Goal: Information Seeking & Learning: Understand process/instructions

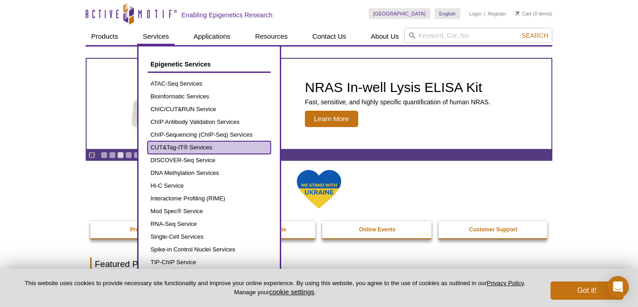
click at [188, 149] on link "CUT&Tag-IT® Services" at bounding box center [209, 147] width 123 height 13
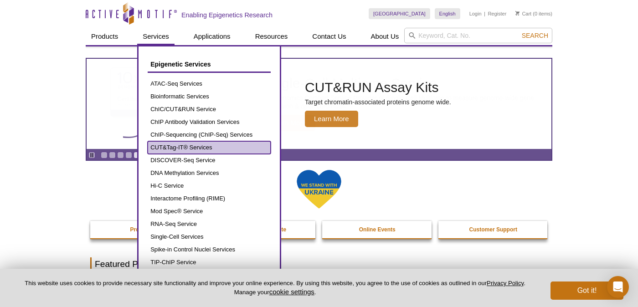
click at [188, 149] on link "CUT&Tag-IT® Services" at bounding box center [209, 147] width 123 height 13
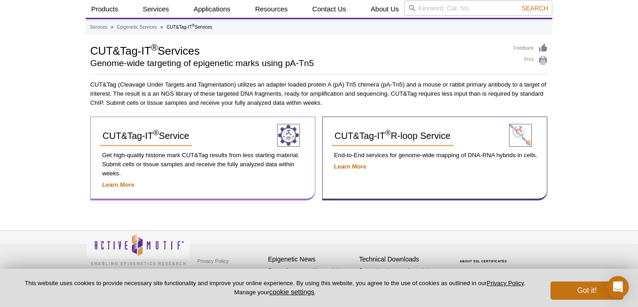
scroll to position [30, 0]
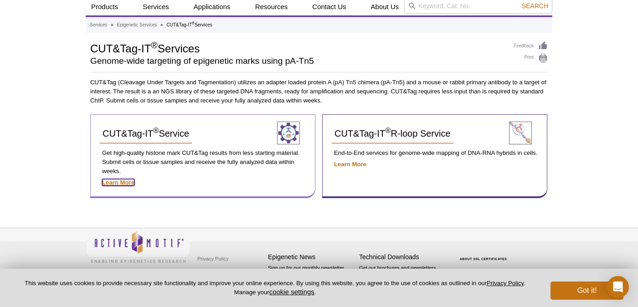
click at [126, 182] on strong "Learn More" at bounding box center [118, 182] width 32 height 7
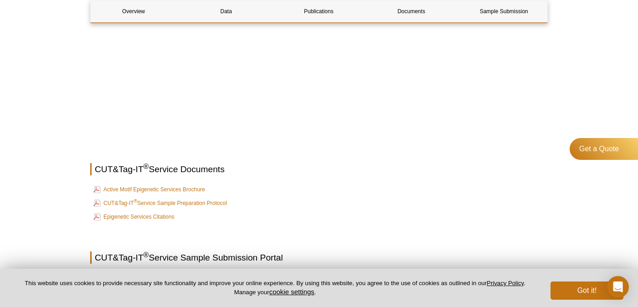
scroll to position [1127, 0]
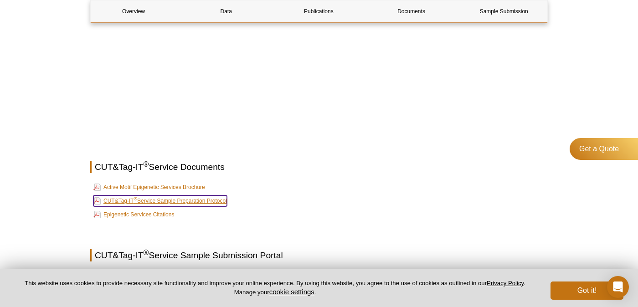
click at [204, 201] on link "CUT&Tag-IT ® Service Sample Preparation Protocol" at bounding box center [160, 201] width 134 height 11
